Goal: Information Seeking & Learning: Compare options

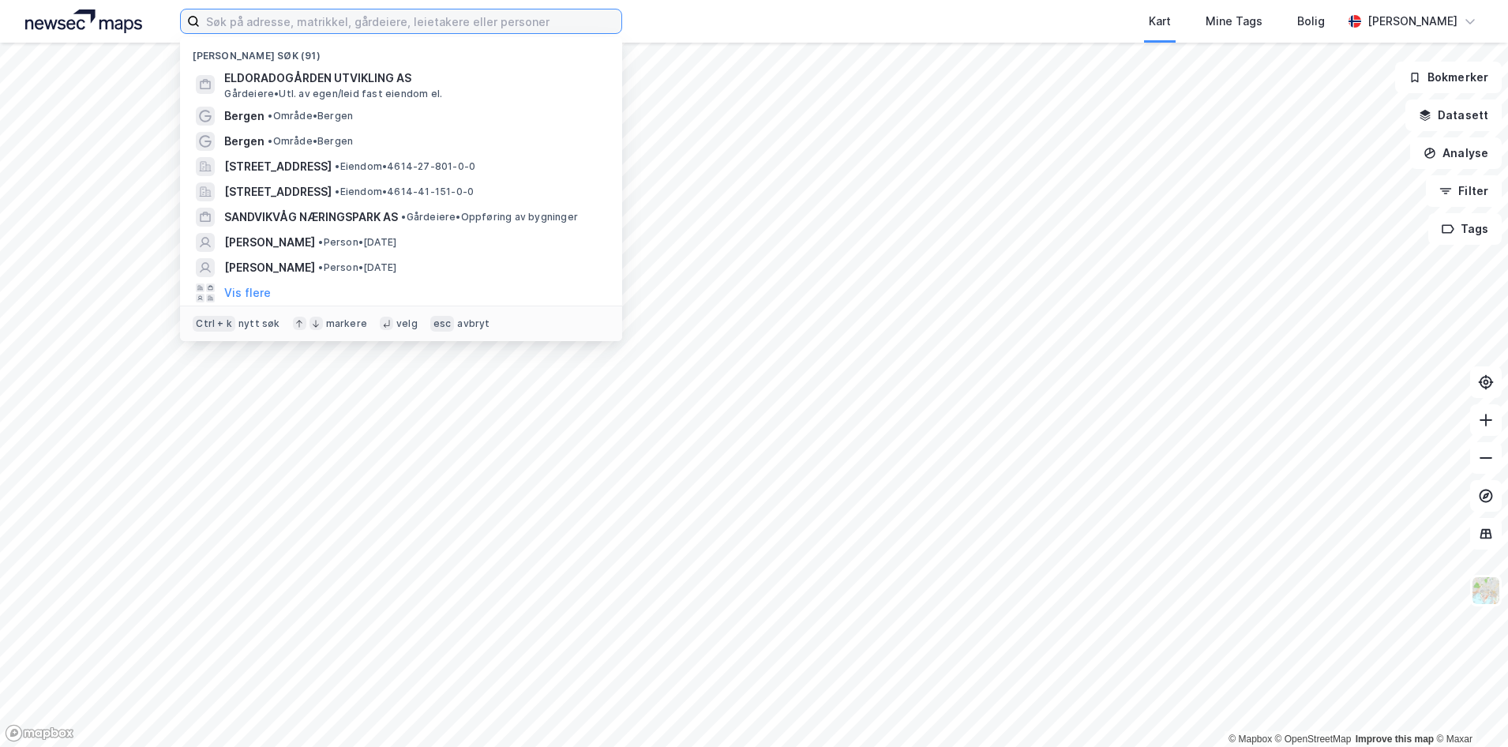
click at [228, 21] on input at bounding box center [411, 21] width 422 height 24
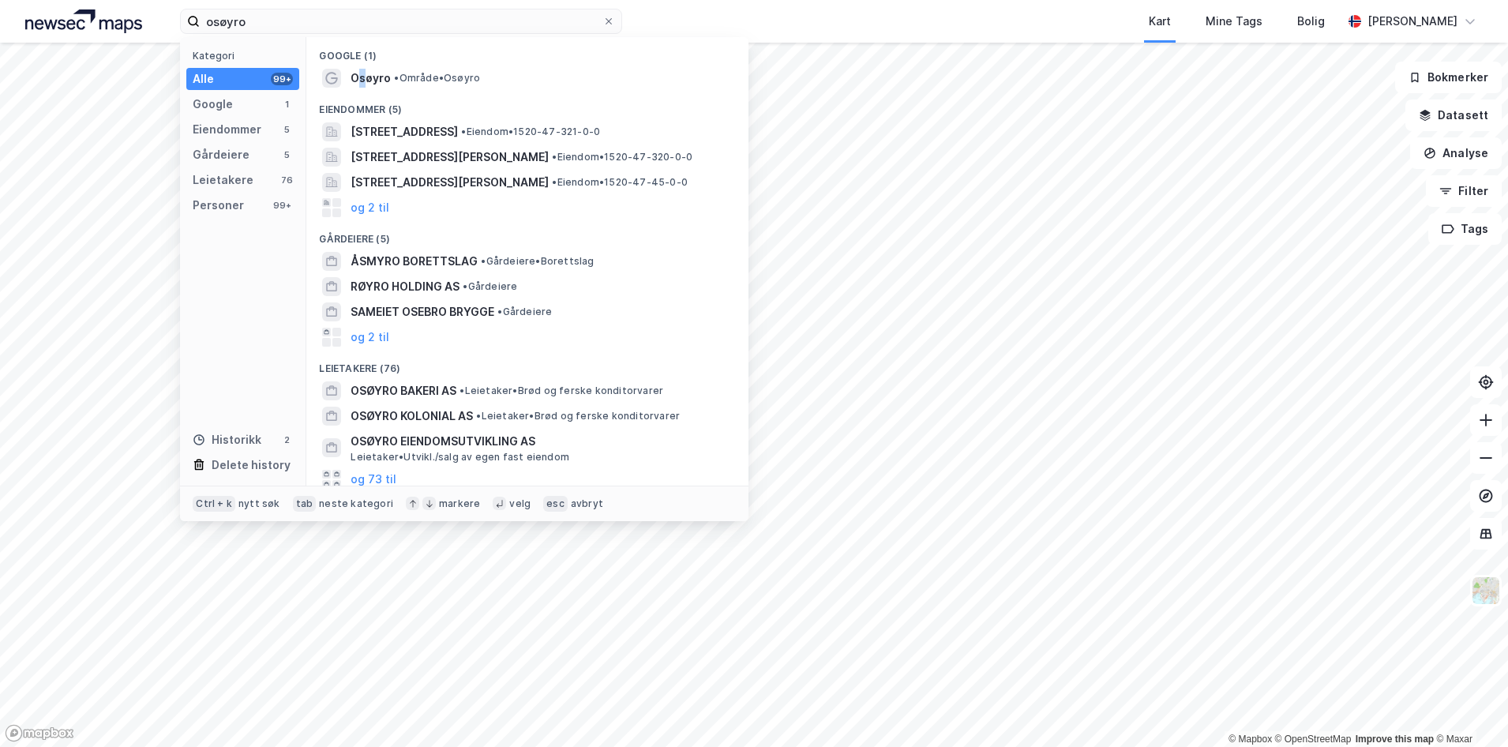
drag, startPoint x: 362, startPoint y: 83, endPoint x: 362, endPoint y: 92, distance: 9.5
click at [362, 92] on div "Google (1) Osøyro • Område • Osøyro Eiendommer (5) Osøyrane 1A, 6155, [PERSON_N…" at bounding box center [527, 261] width 442 height 448
drag, startPoint x: 362, startPoint y: 92, endPoint x: 366, endPoint y: 78, distance: 14.6
click at [366, 78] on span "Osøyro" at bounding box center [371, 78] width 40 height 19
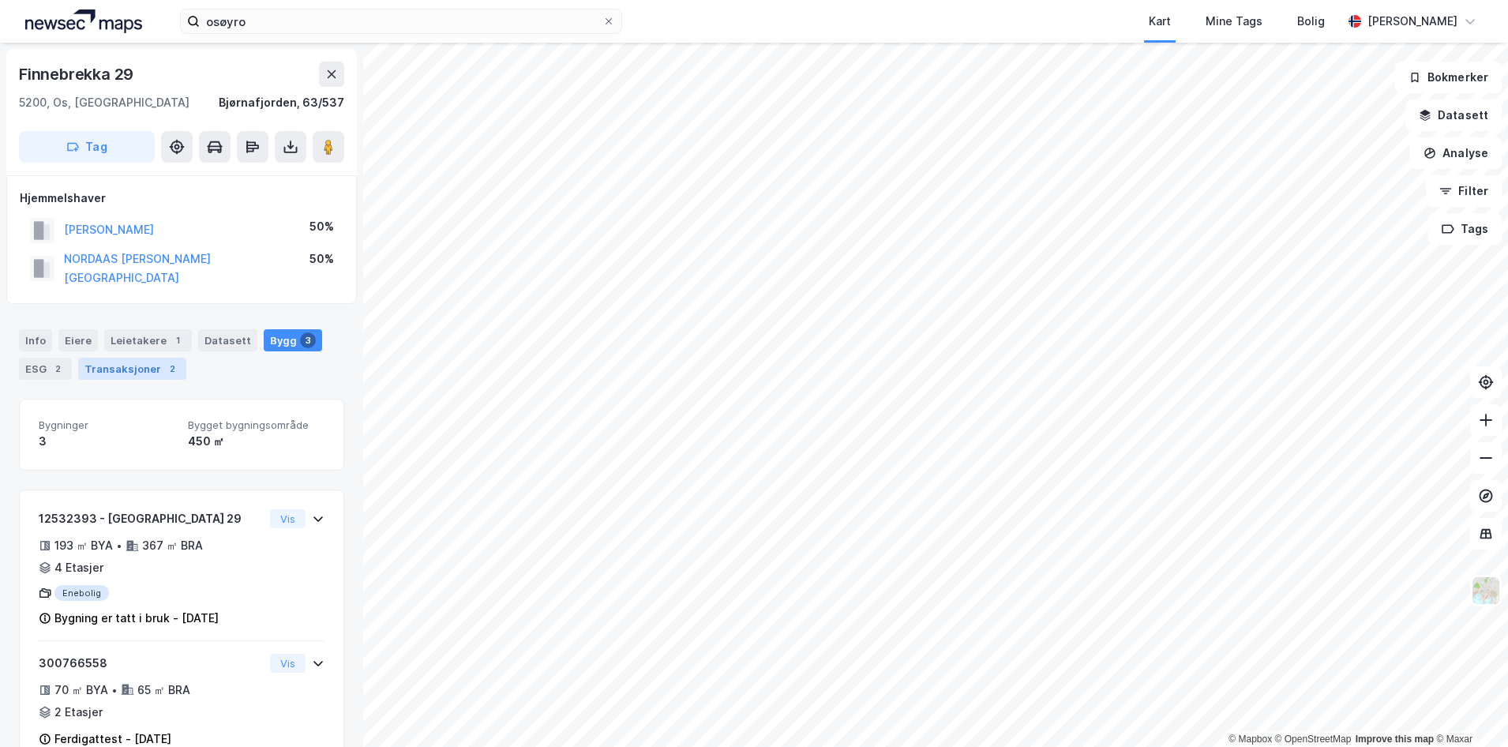
click at [141, 362] on div "Transaksjoner 2" at bounding box center [132, 369] width 108 height 22
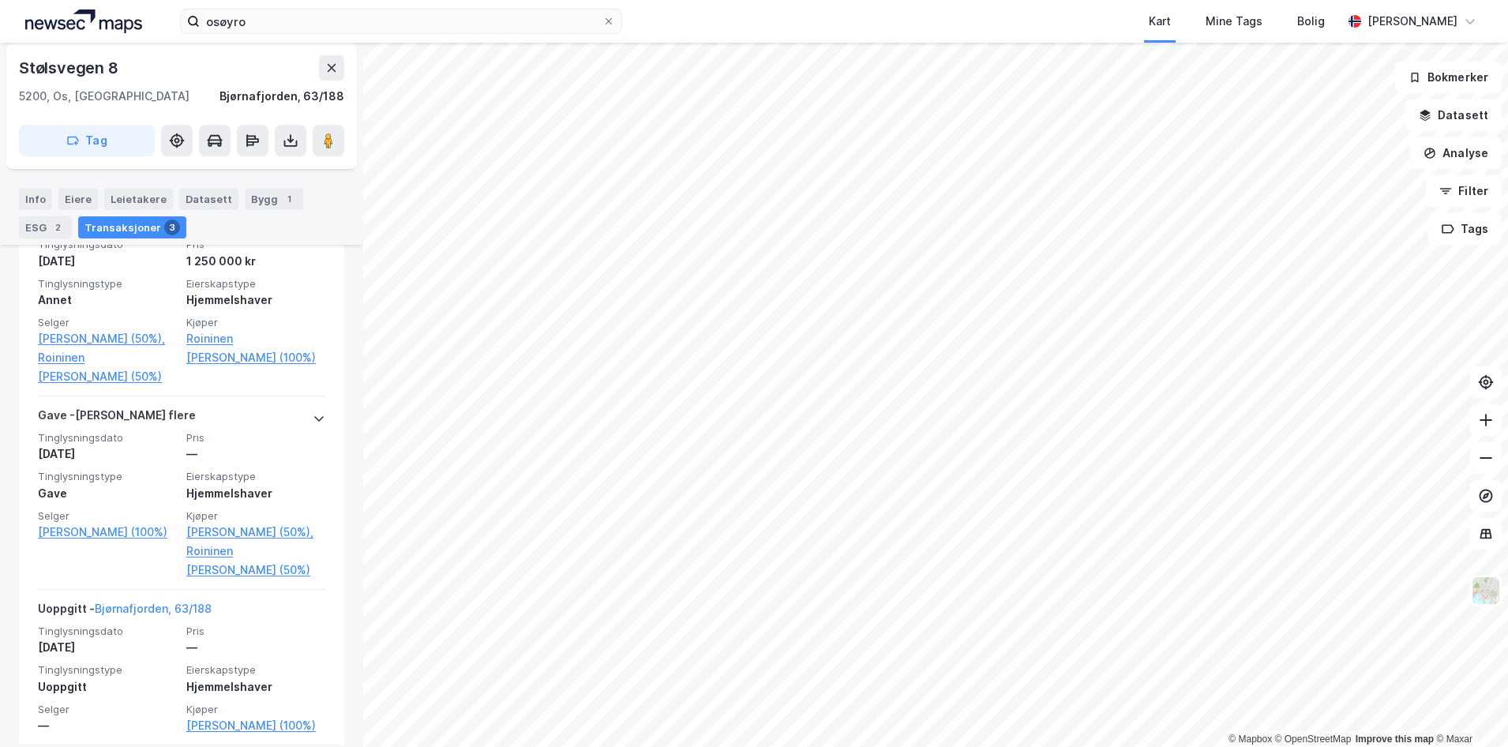
scroll to position [445, 0]
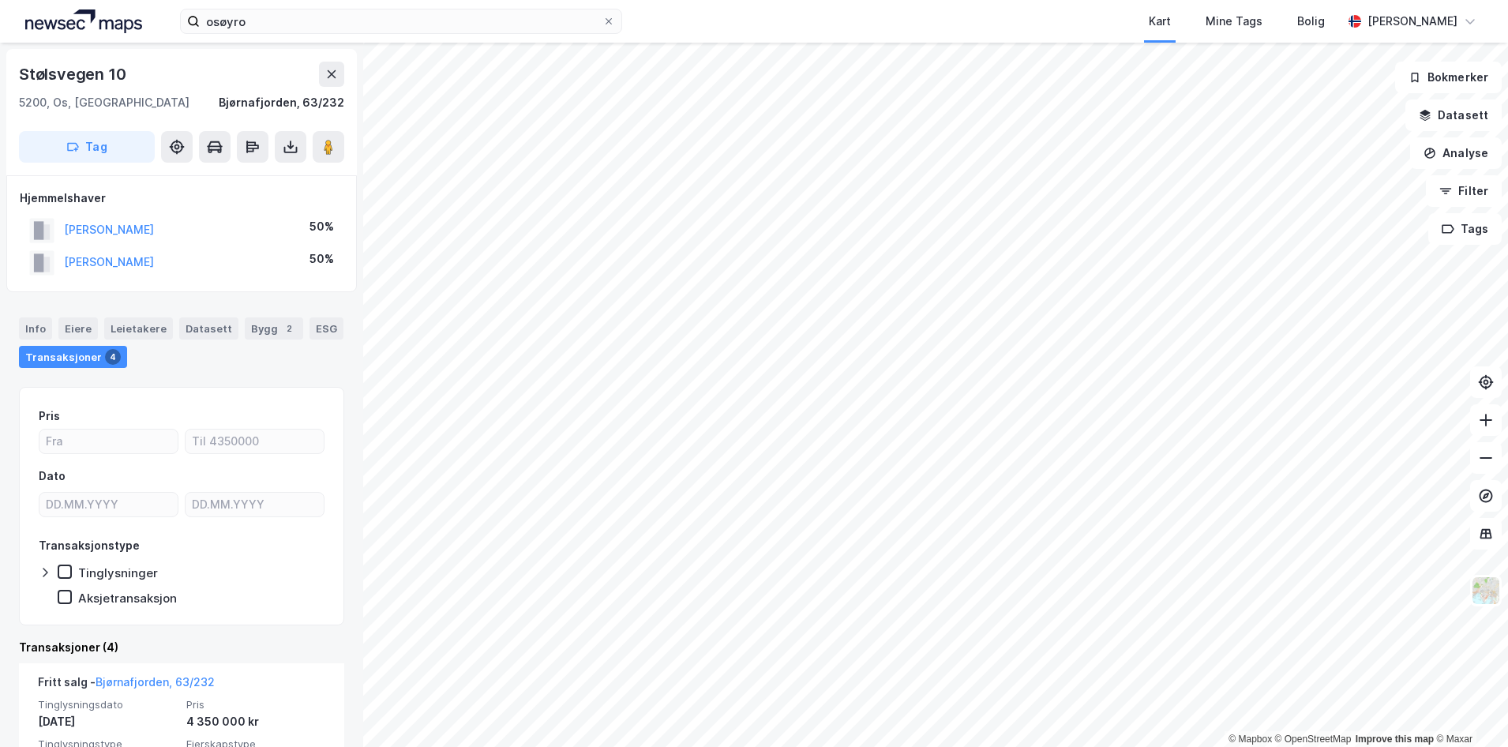
click at [1507, 0] on html "osøyro Kart Mine Tags Bolig [PERSON_NAME] © Mapbox © OpenStreetMap Improve this…" at bounding box center [754, 373] width 1508 height 747
click at [1355, 25] on div "osøyro Kart Mine Tags Bolig [PERSON_NAME] © Mapbox © OpenStreetMap Improve this…" at bounding box center [754, 373] width 1508 height 747
click at [1352, 0] on html "osøyro Kart Mine Tags Bolig [PERSON_NAME] © Mapbox © OpenStreetMap Improve this…" at bounding box center [754, 373] width 1508 height 747
click at [1008, 0] on html "osøyro Kart Mine Tags Bolig [PERSON_NAME] © Mapbox © OpenStreetMap Improve this…" at bounding box center [754, 373] width 1508 height 747
click at [1507, 0] on html "osøyro Kart Mine Tags Bolig [PERSON_NAME] © Mapbox © OpenStreetMap Improve this…" at bounding box center [754, 373] width 1508 height 747
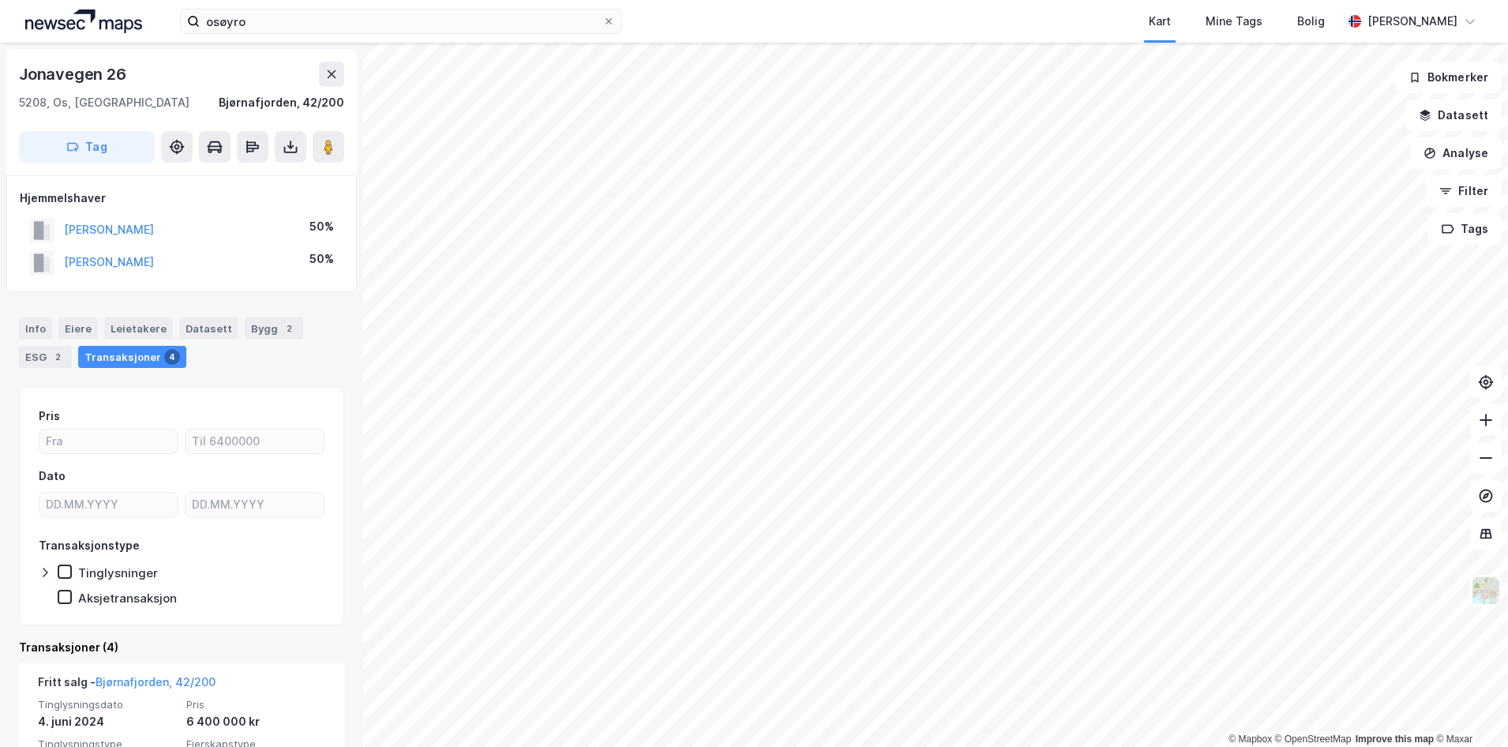
click at [851, 42] on div "osøyro Kart Mine Tags Bolig [PERSON_NAME] © Mapbox © OpenStreetMap Improve this…" at bounding box center [754, 373] width 1508 height 747
click at [979, 0] on html "osøyro Kart Mine Tags Bolig [PERSON_NAME] © Mapbox © OpenStreetMap Improve this…" at bounding box center [754, 373] width 1508 height 747
click at [750, 0] on html "osøyro Kart Mine Tags Bolig [PERSON_NAME] © Mapbox © OpenStreetMap Improve this…" at bounding box center [754, 373] width 1508 height 747
click at [1026, 0] on html "osøyro Kart Mine Tags Bolig [PERSON_NAME] © Mapbox © OpenStreetMap Improve this…" at bounding box center [754, 373] width 1508 height 747
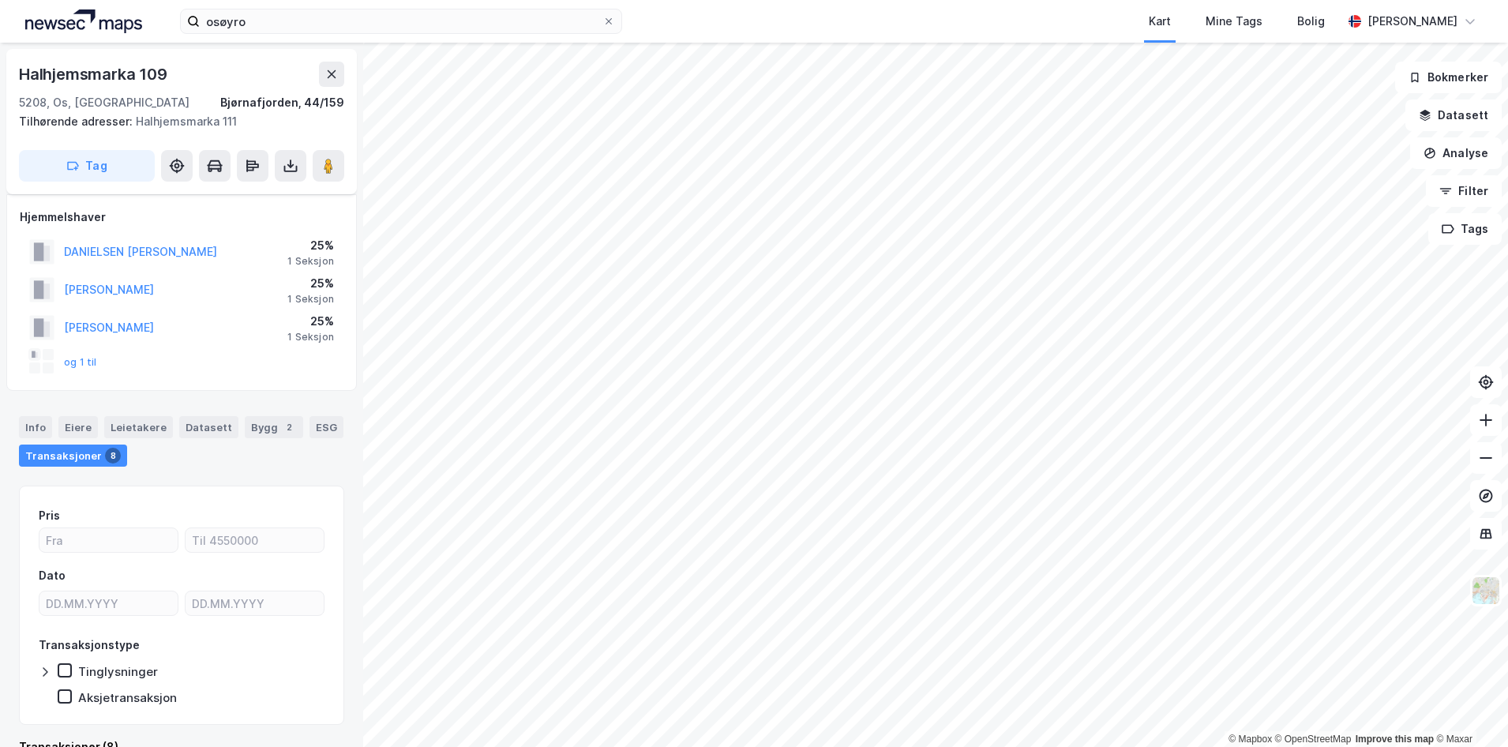
scroll to position [35, 0]
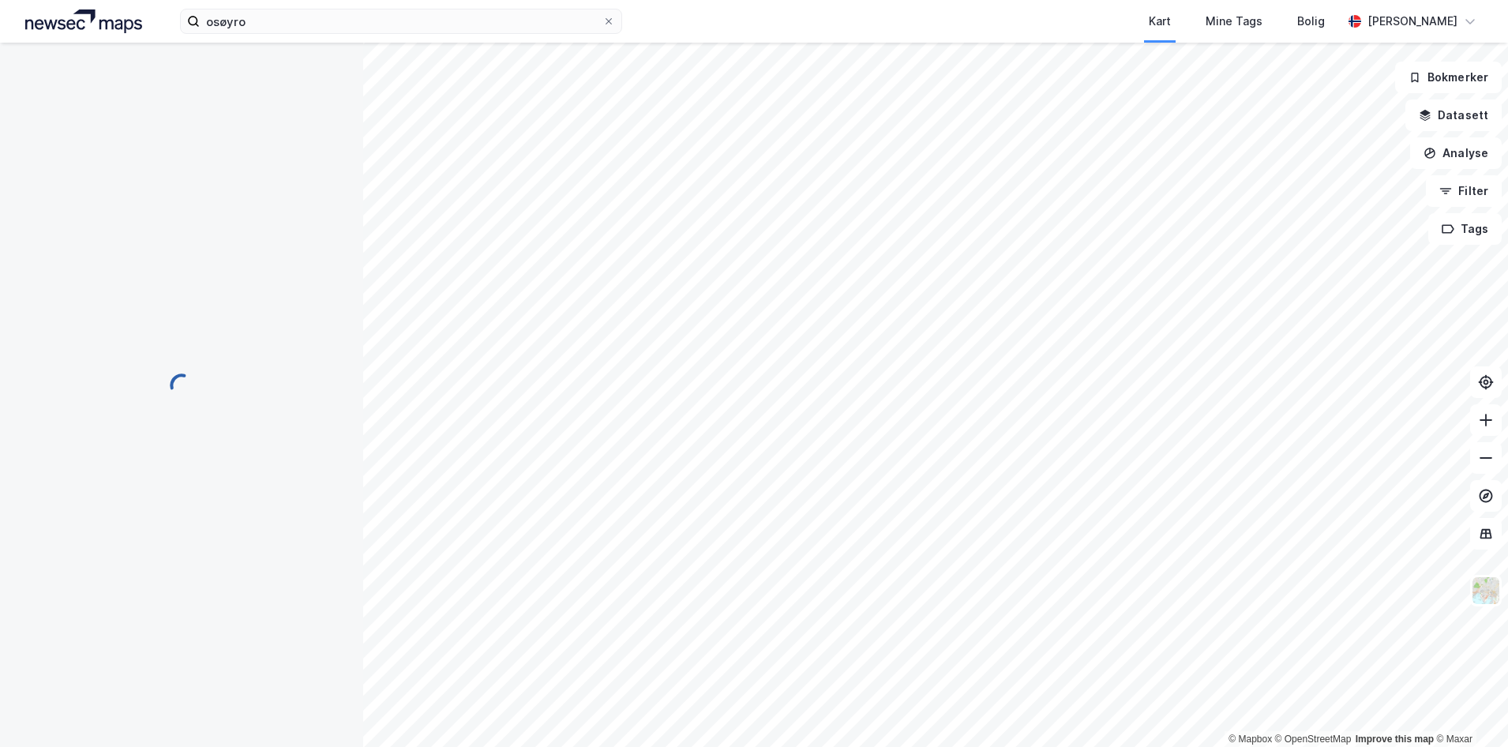
scroll to position [3, 0]
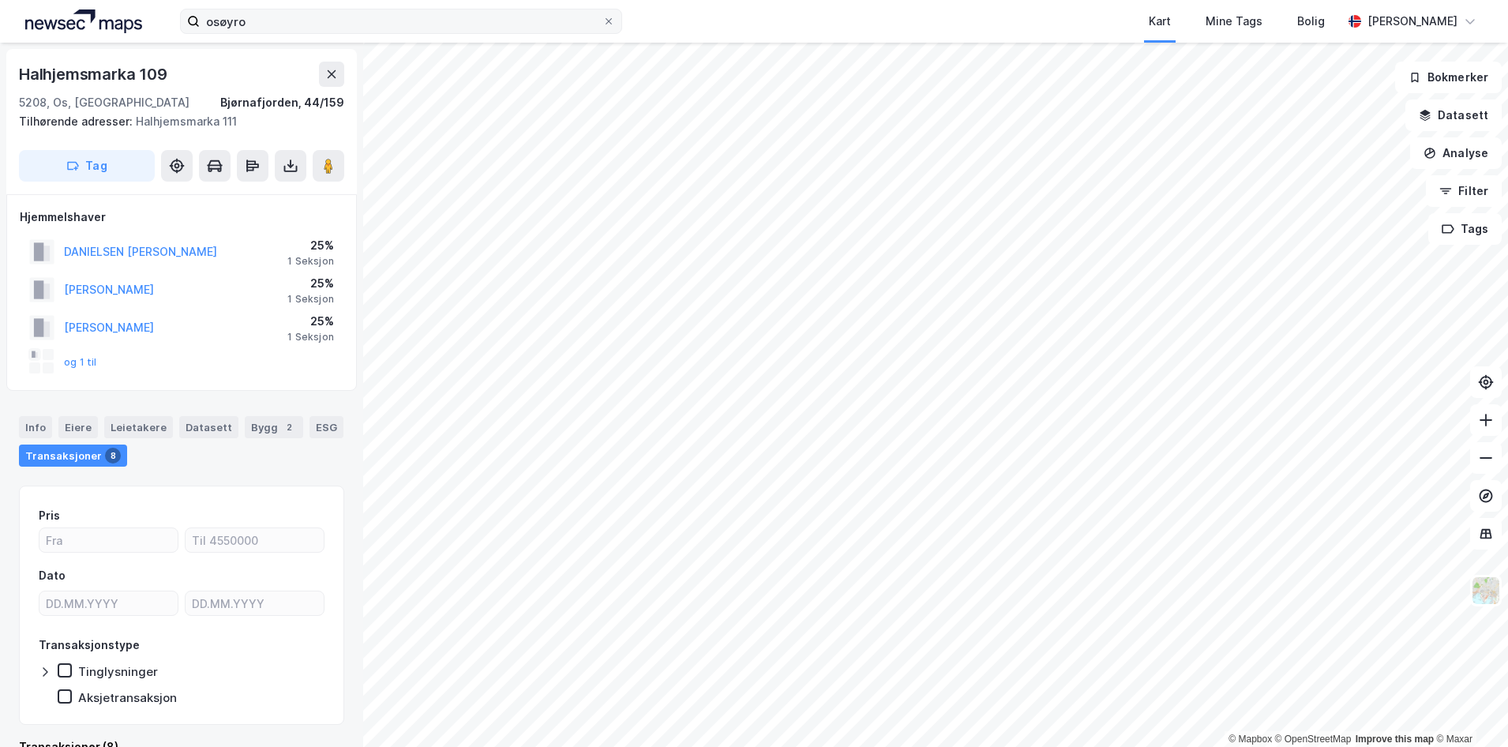
scroll to position [3, 0]
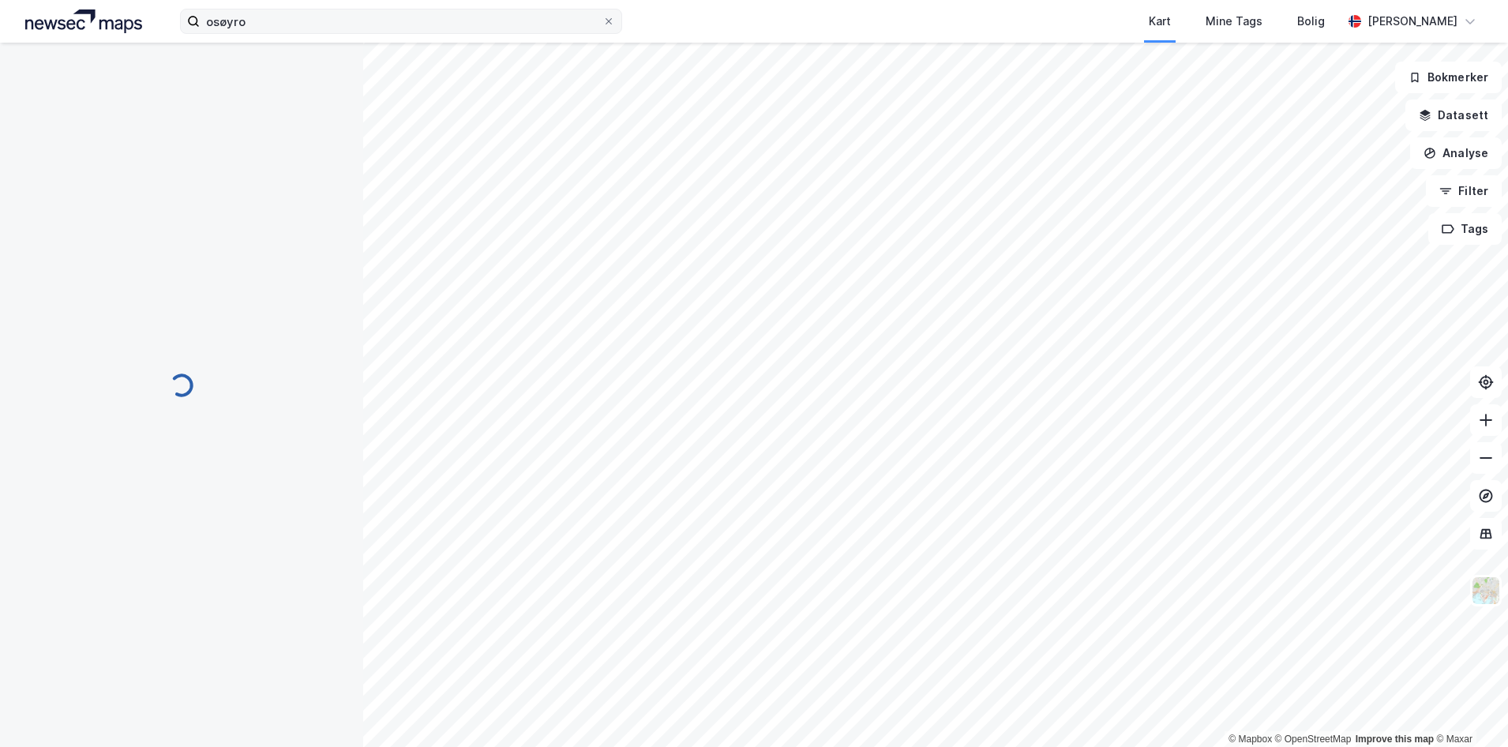
scroll to position [3, 0]
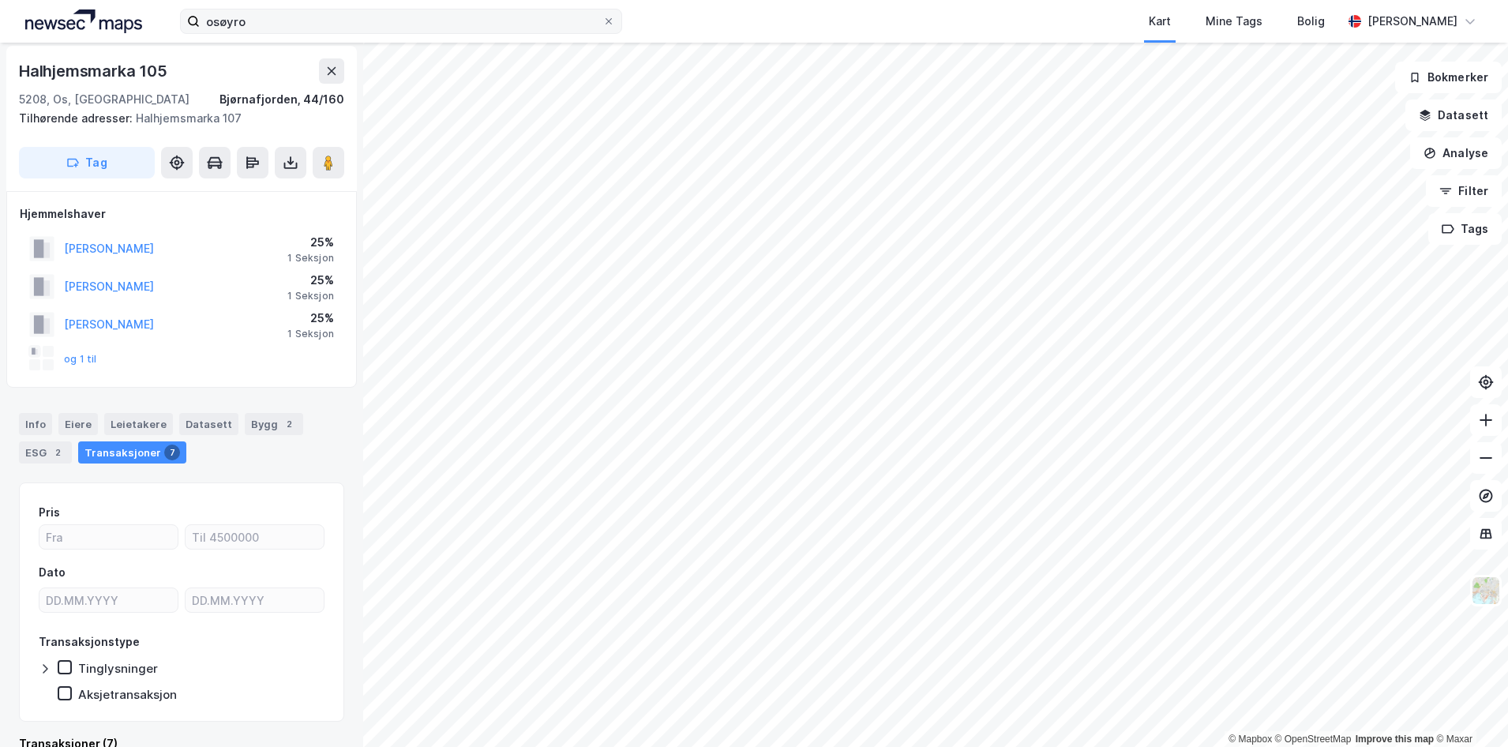
scroll to position [3, 0]
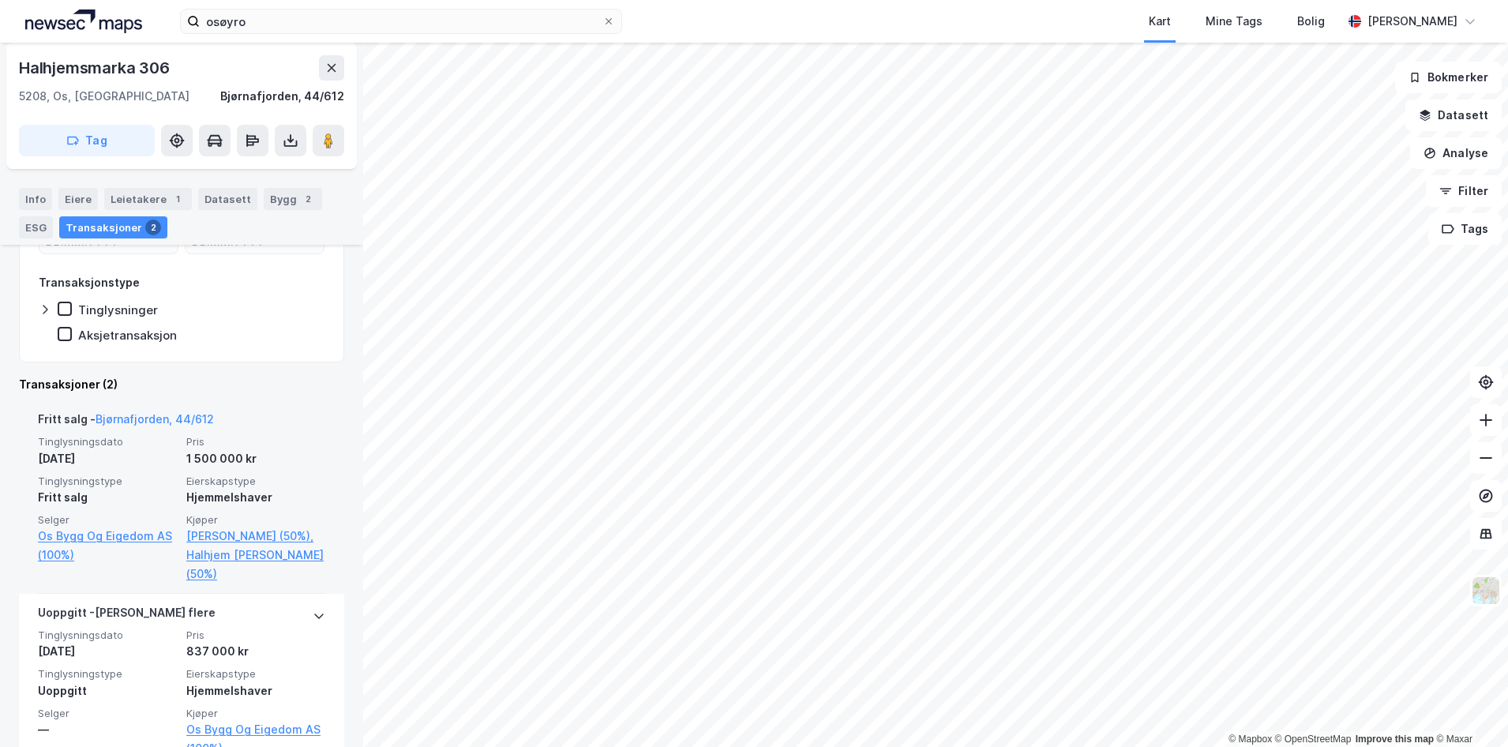
scroll to position [302, 0]
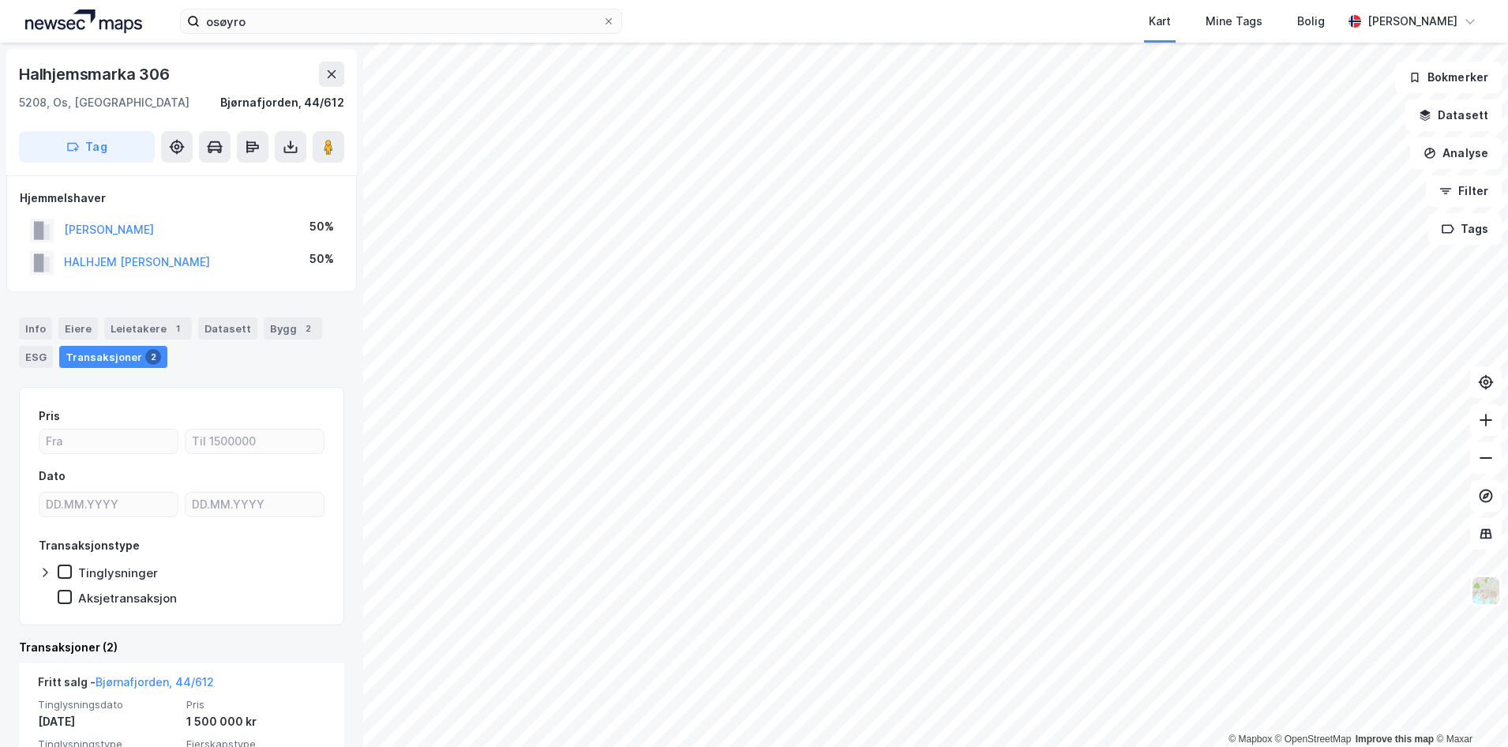
click at [103, 28] on img at bounding box center [83, 21] width 117 height 24
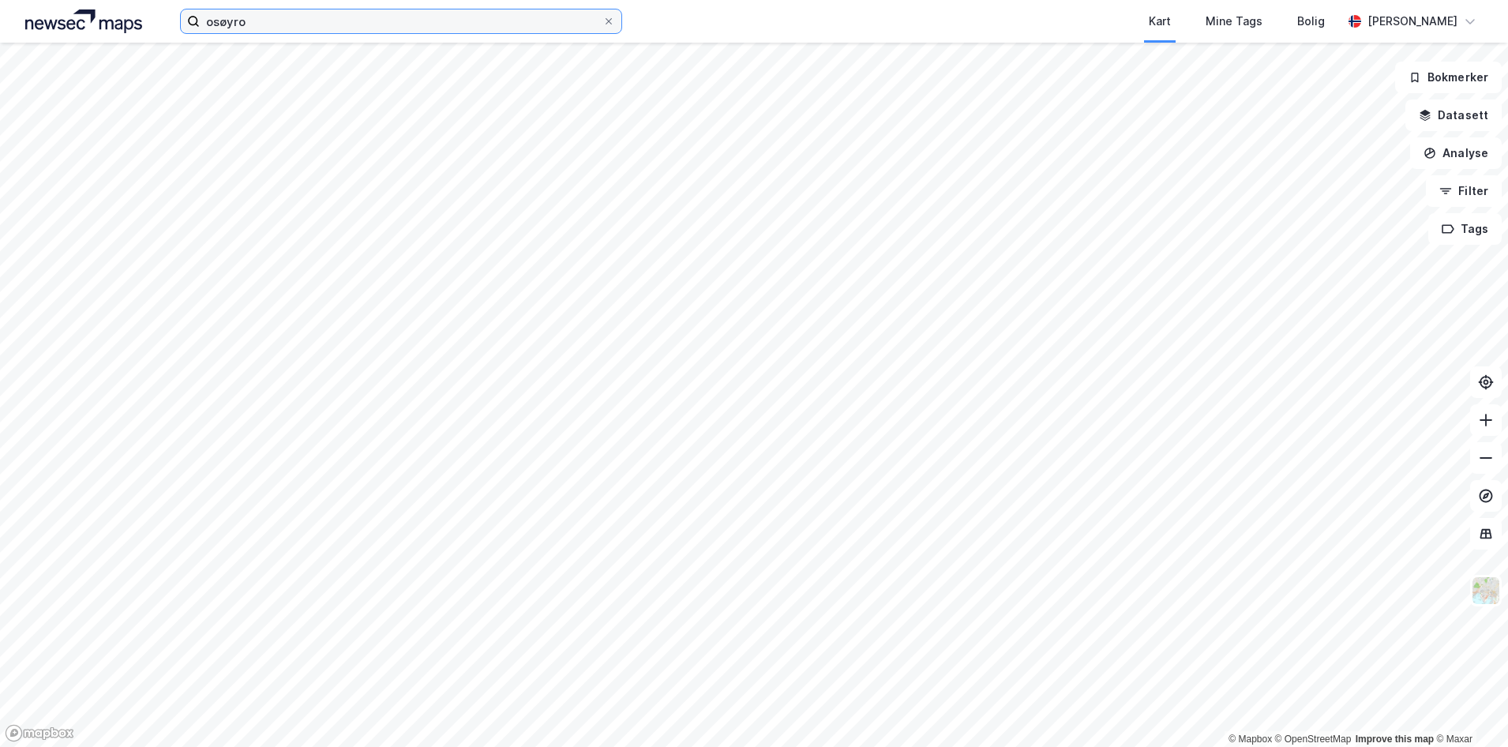
click at [293, 17] on input "osøyro" at bounding box center [401, 21] width 403 height 24
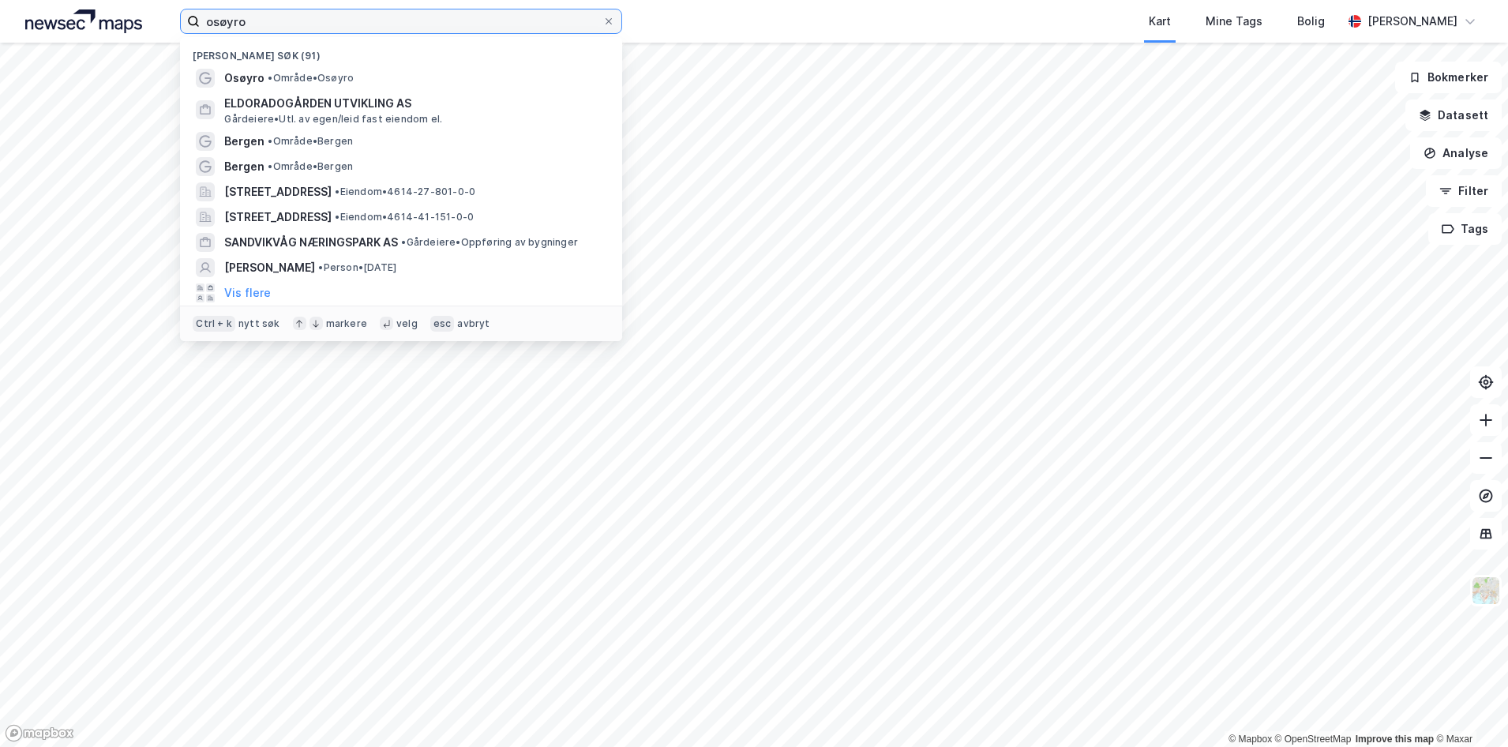
click at [293, 17] on input "osøyro" at bounding box center [401, 21] width 403 height 24
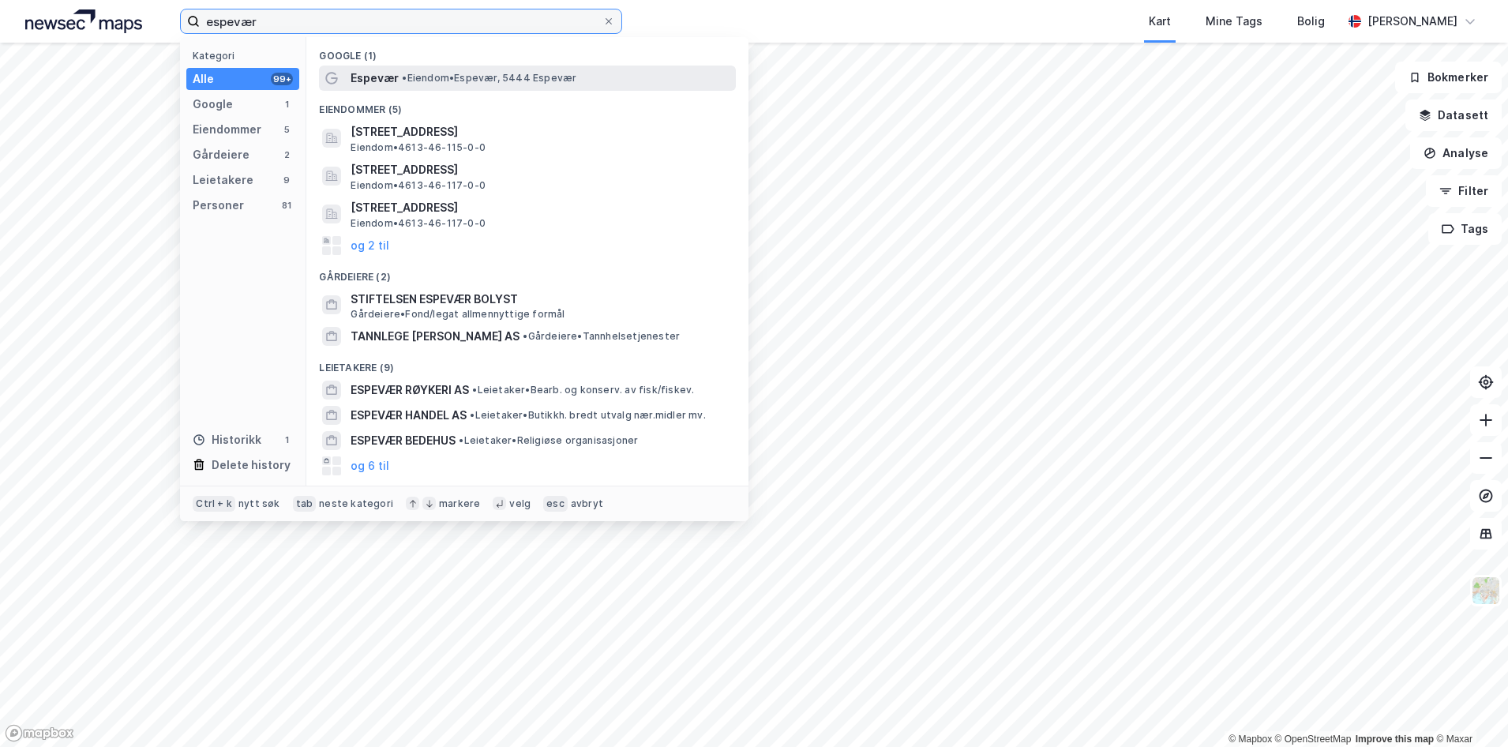
type input "espevær"
click at [380, 83] on span "Espevær" at bounding box center [375, 78] width 48 height 19
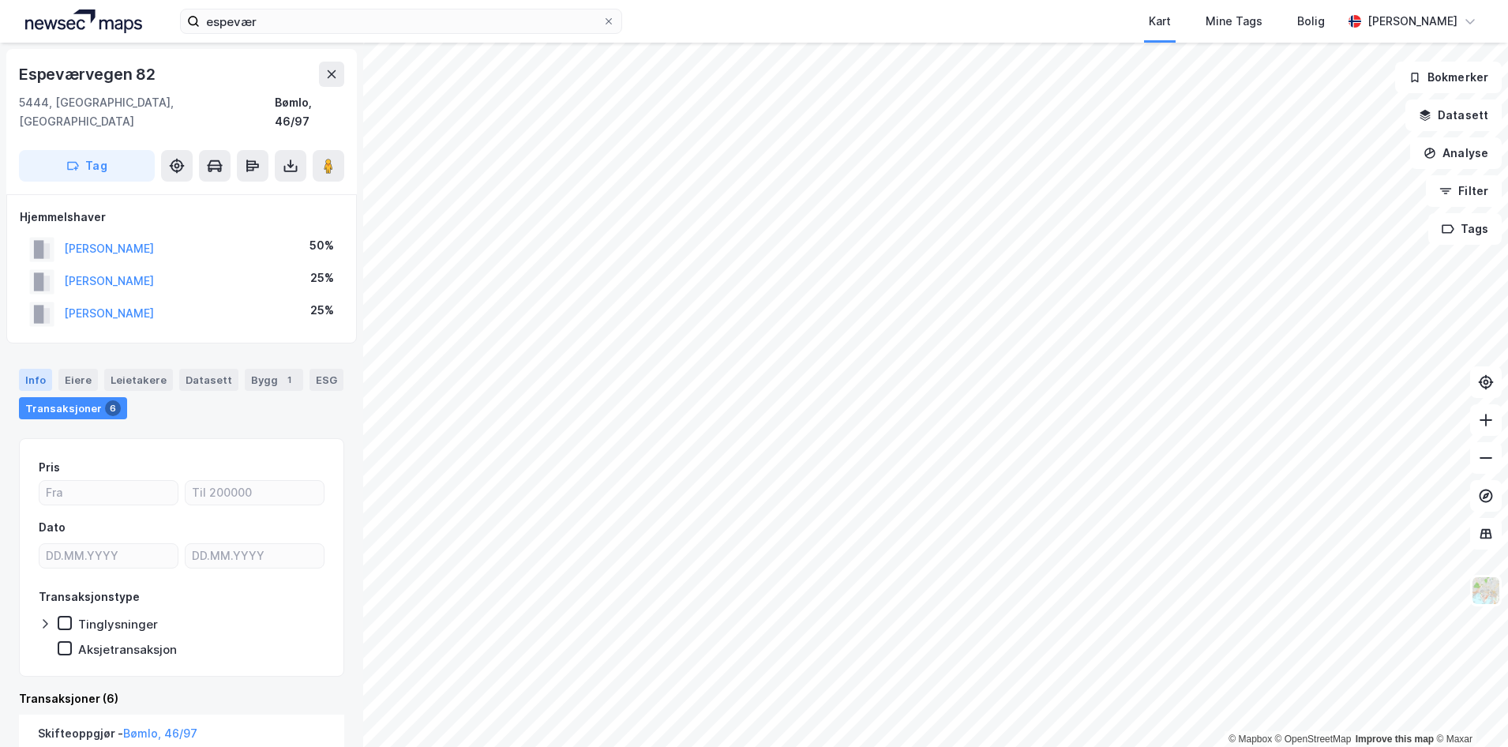
click at [35, 369] on div "Info" at bounding box center [35, 380] width 33 height 22
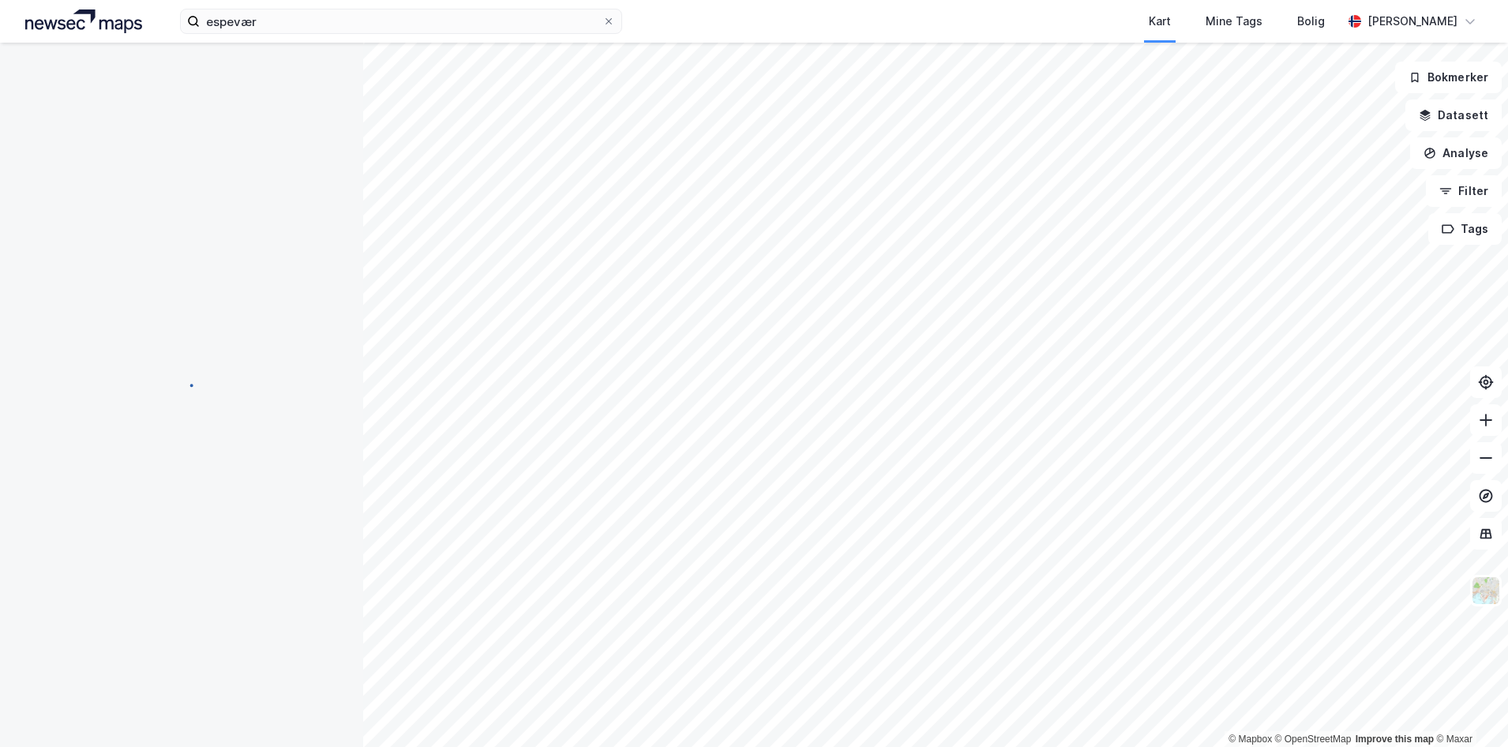
scroll to position [126, 0]
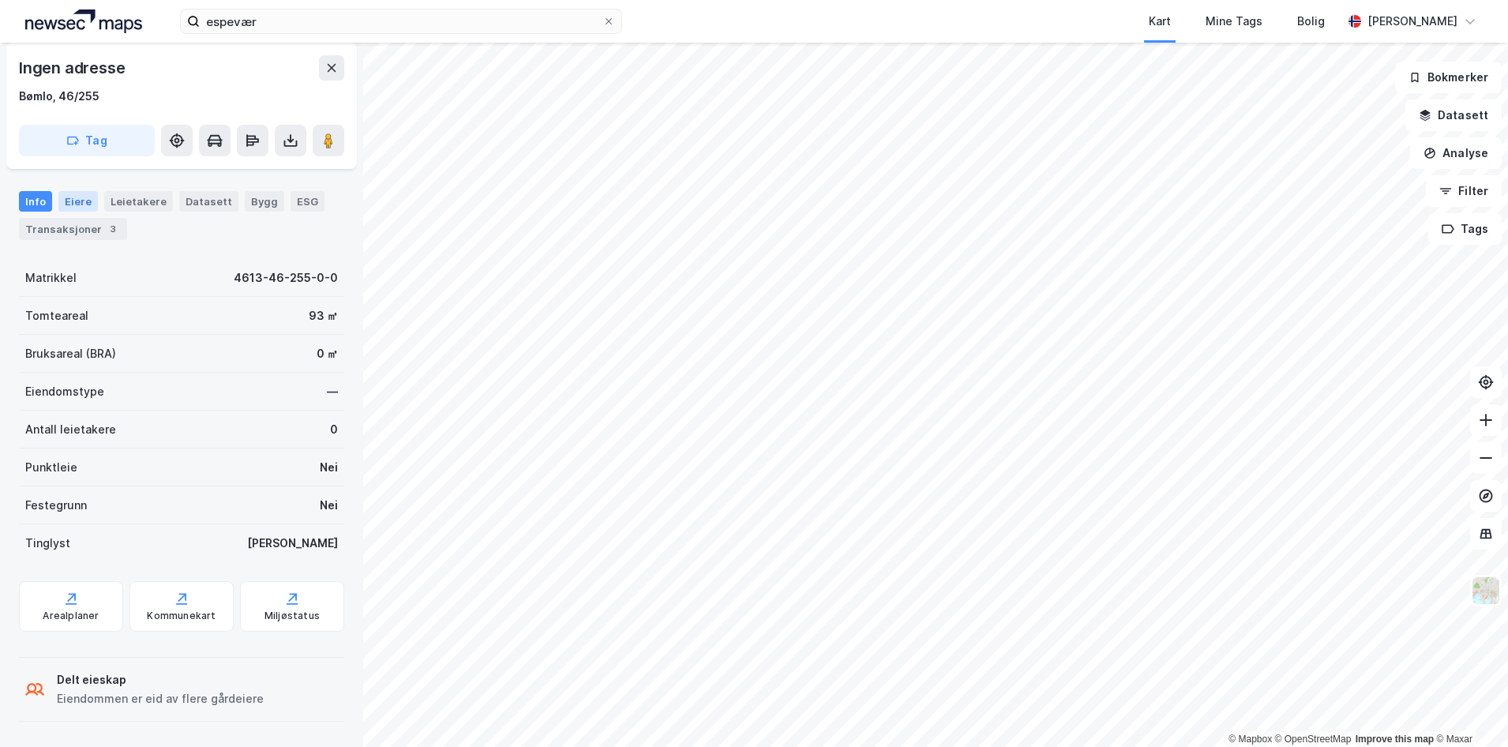
click at [77, 205] on div "Eiere" at bounding box center [77, 201] width 39 height 21
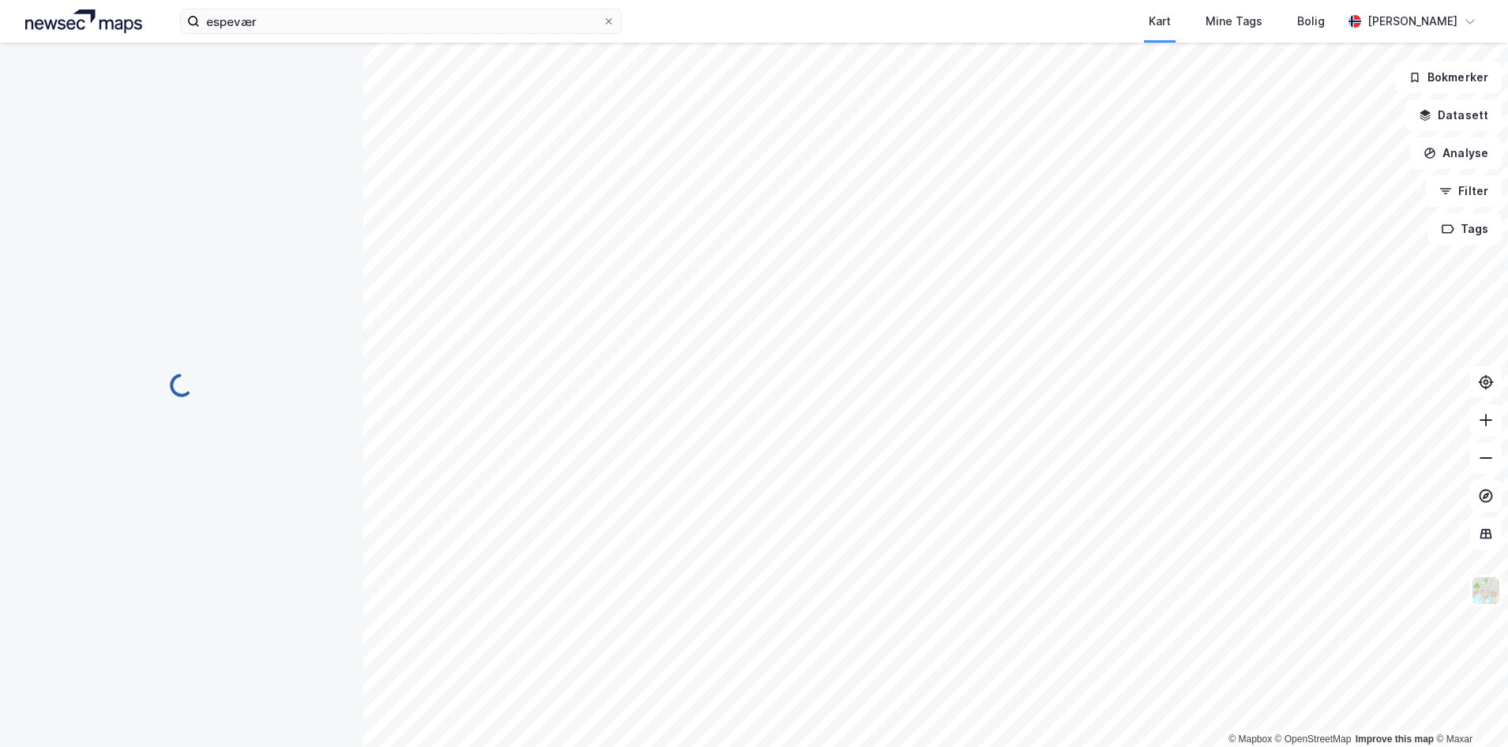
scroll to position [43, 0]
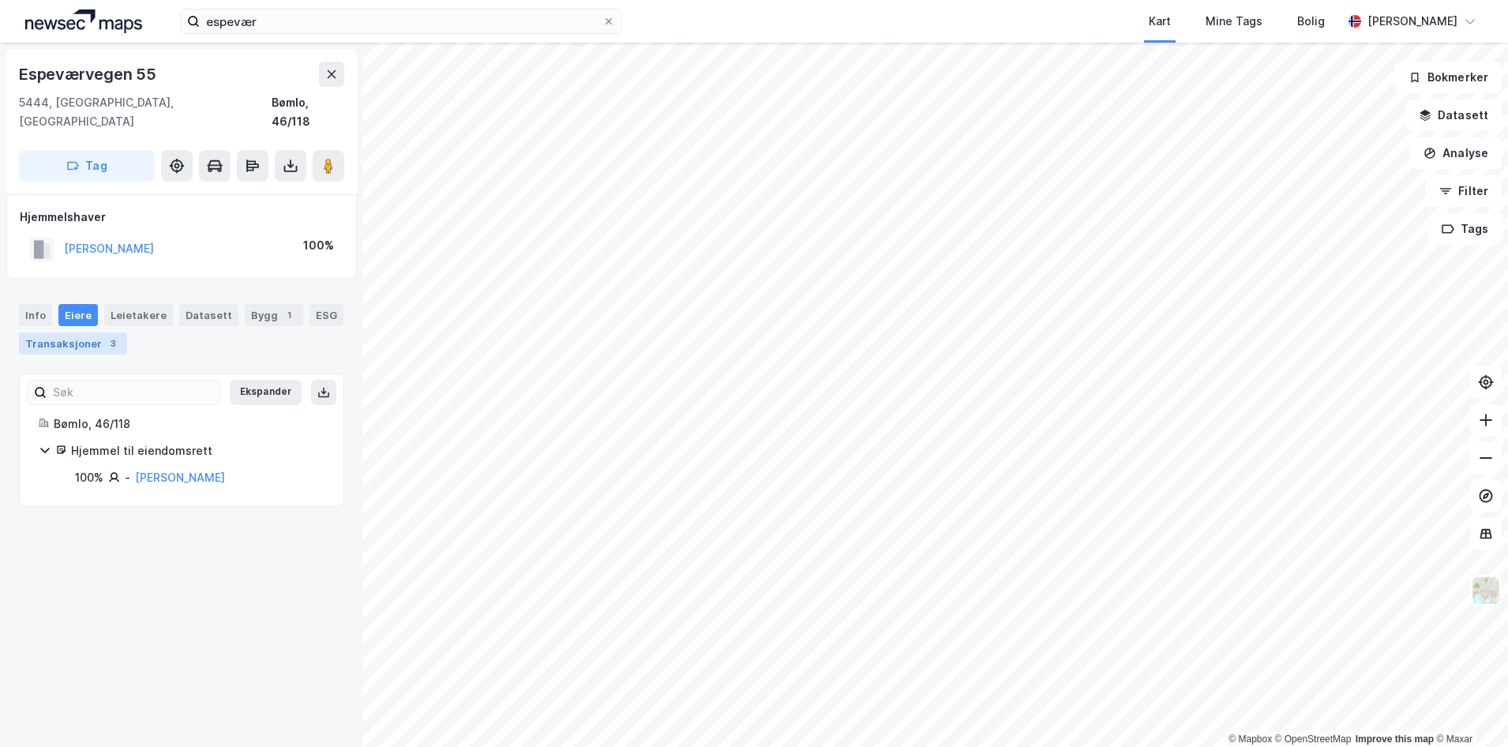
click at [51, 332] on div "Transaksjoner 3" at bounding box center [73, 343] width 108 height 22
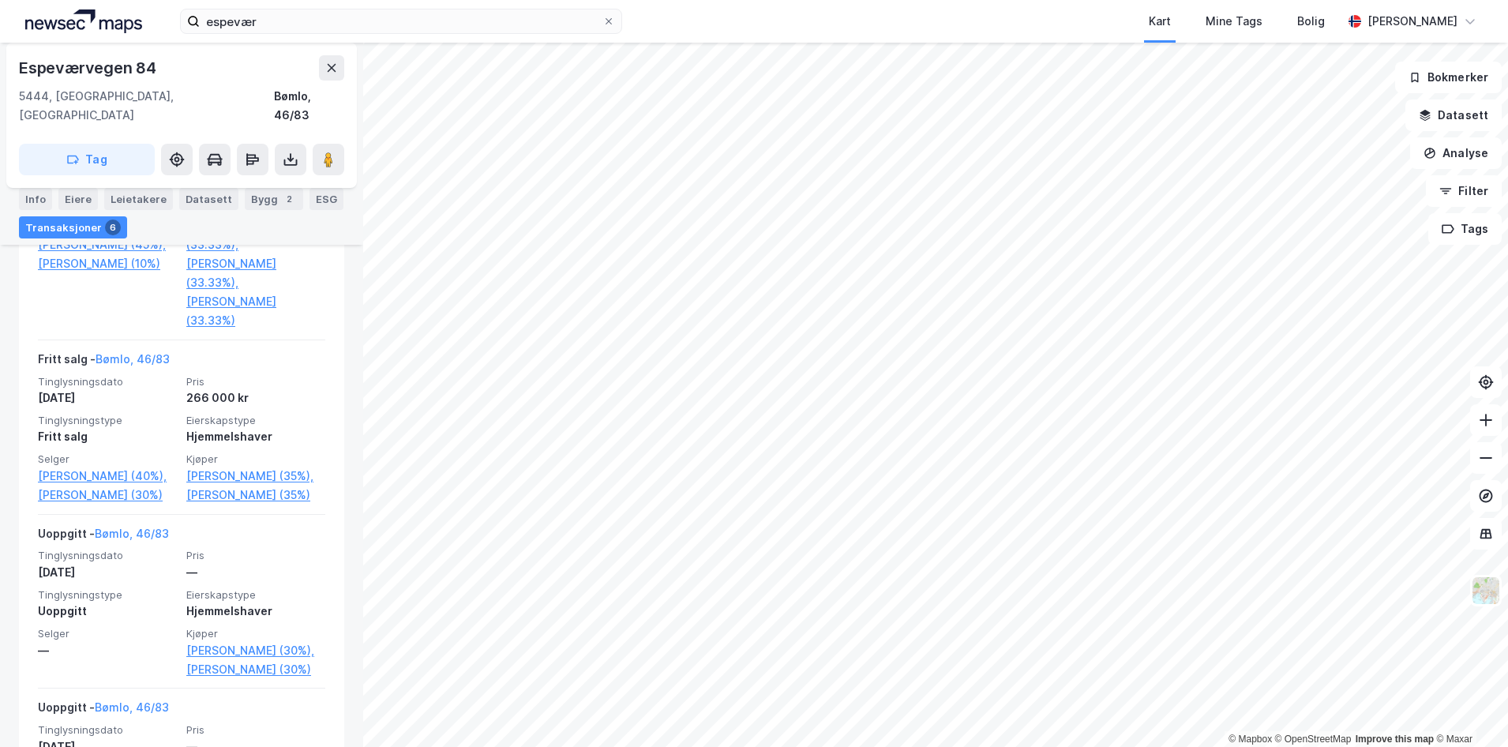
scroll to position [1024, 0]
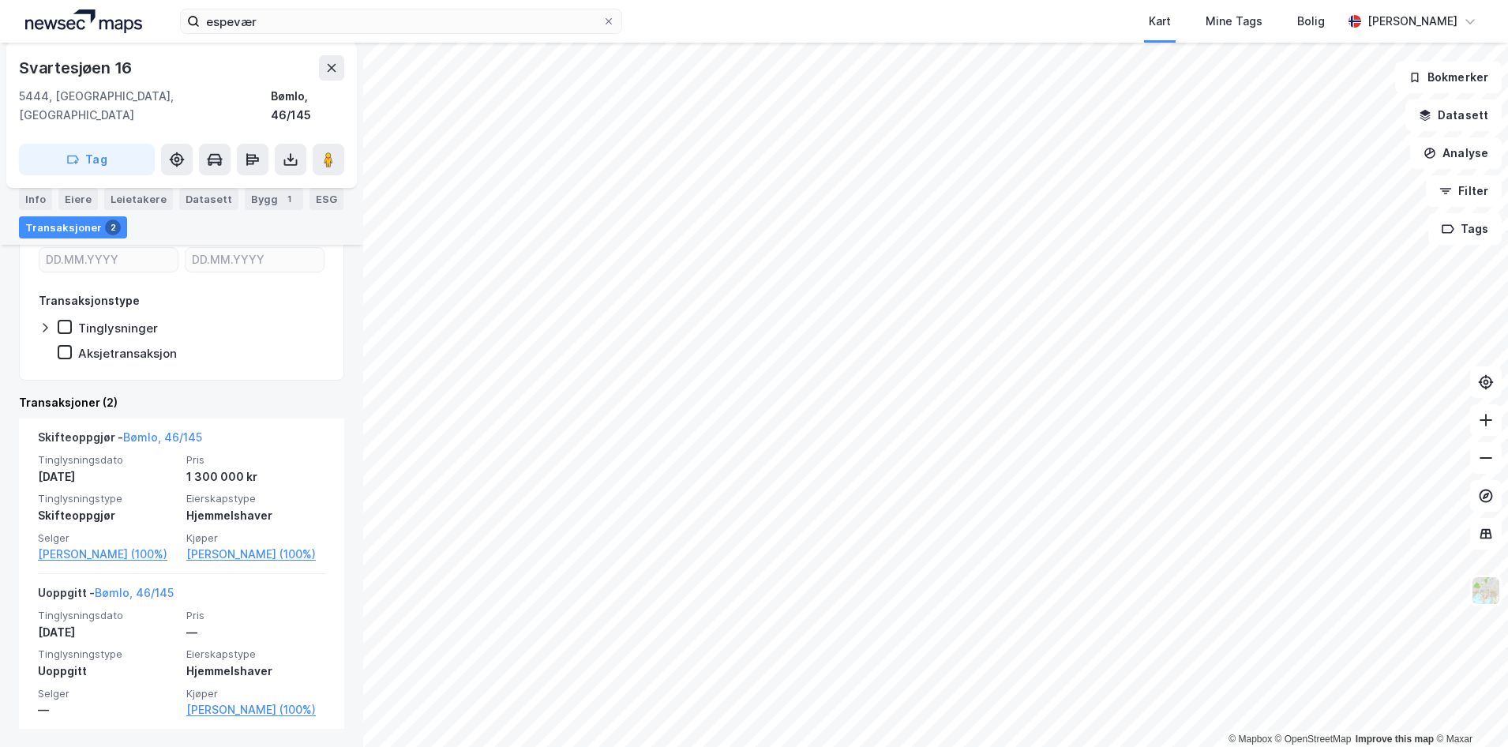
scroll to position [232, 0]
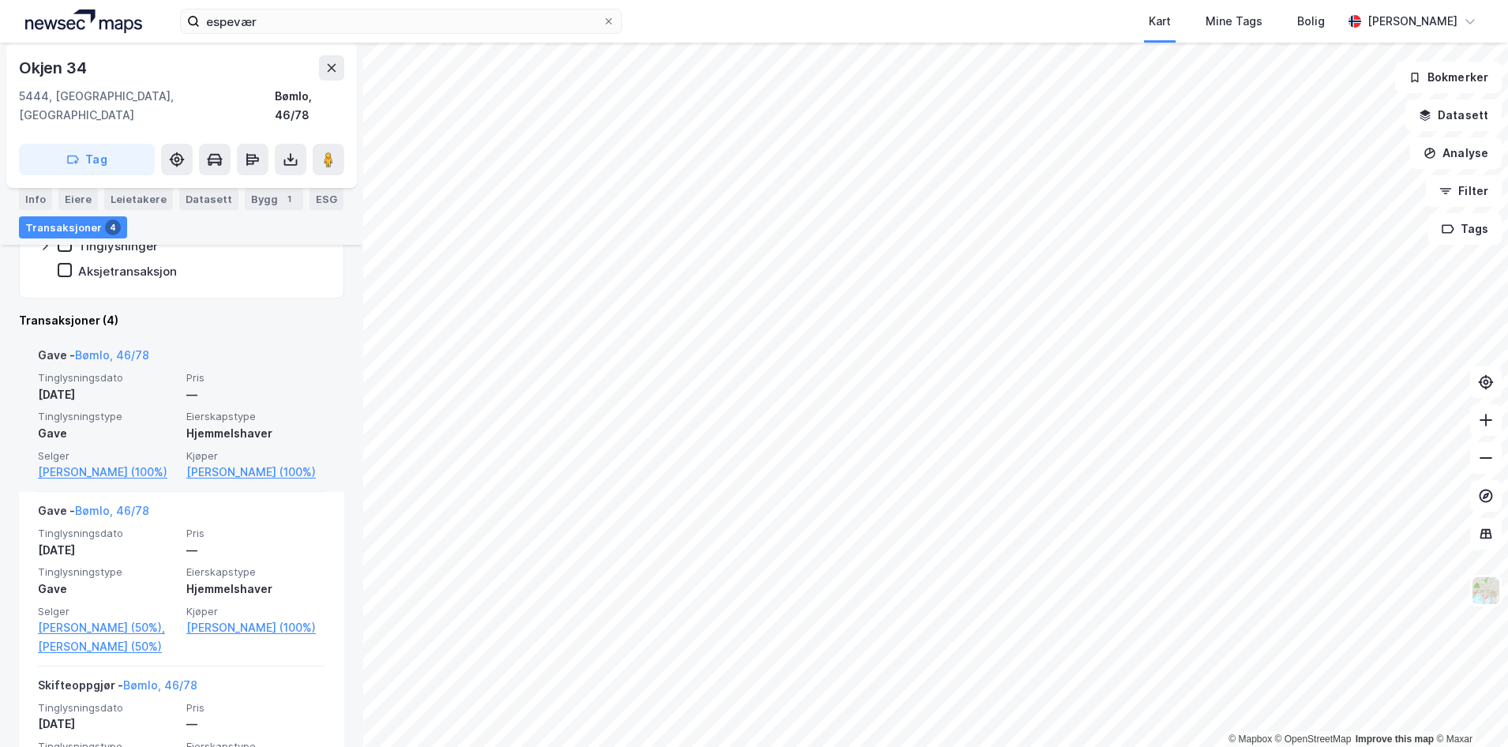
scroll to position [314, 0]
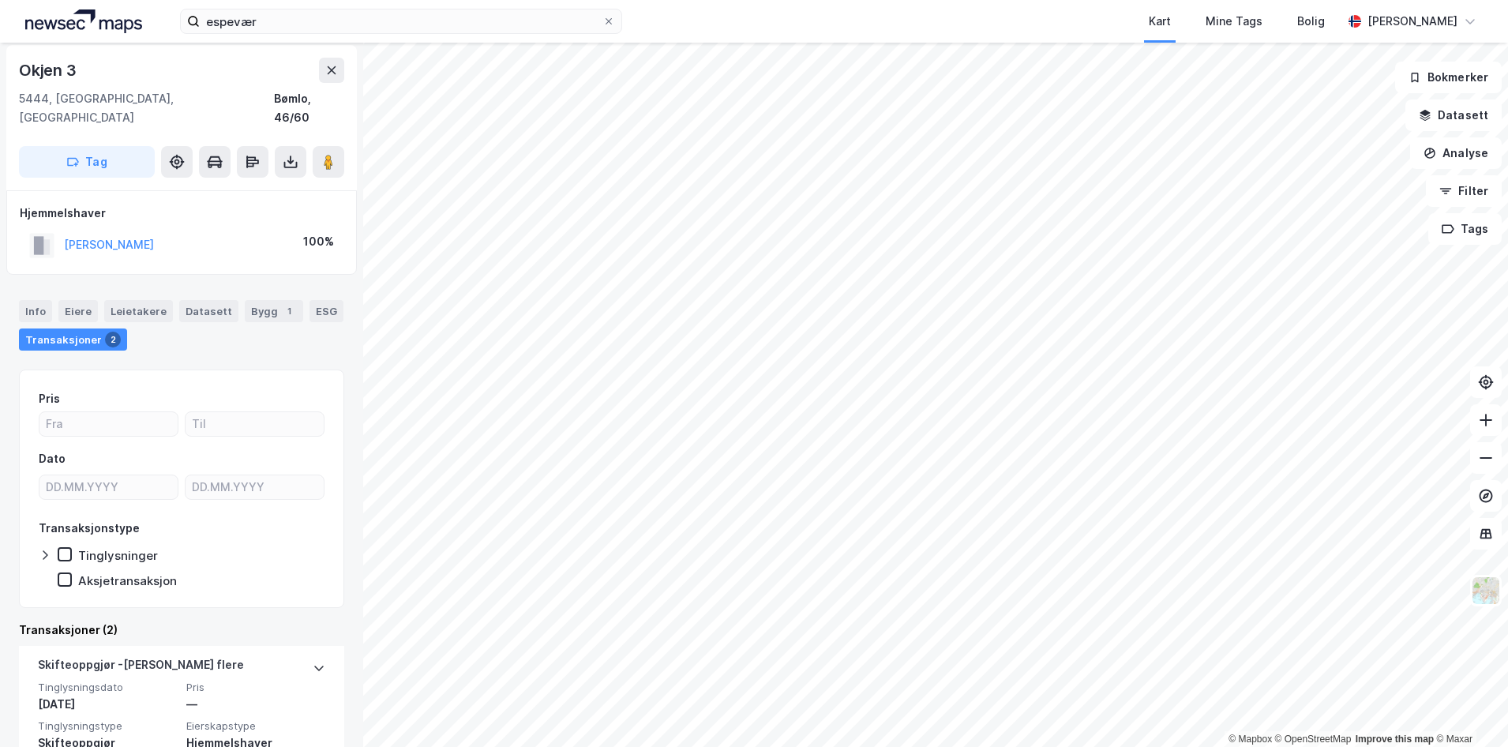
scroll to position [1, 0]
